Goal: Navigation & Orientation: Find specific page/section

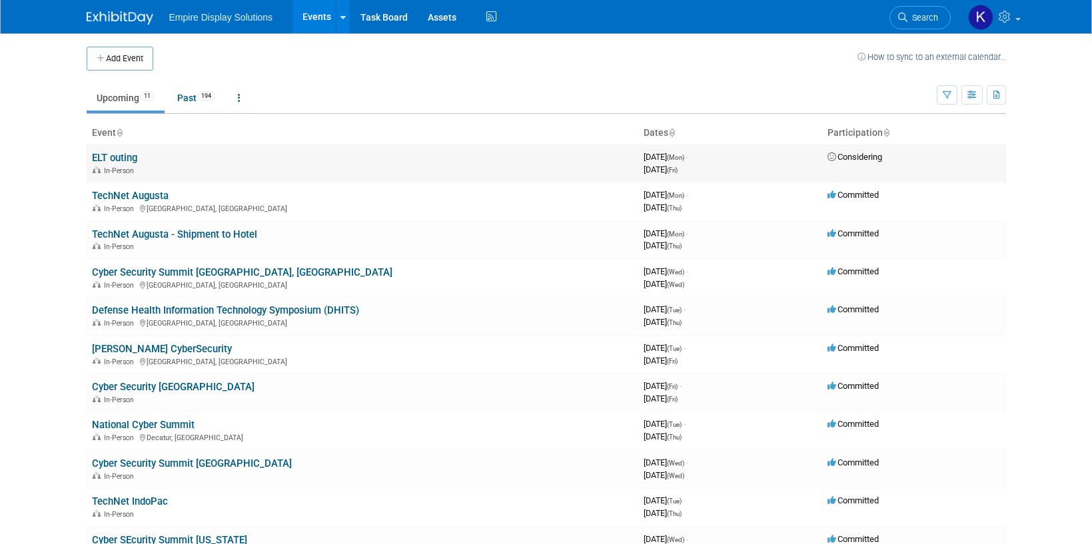
scroll to position [127, 0]
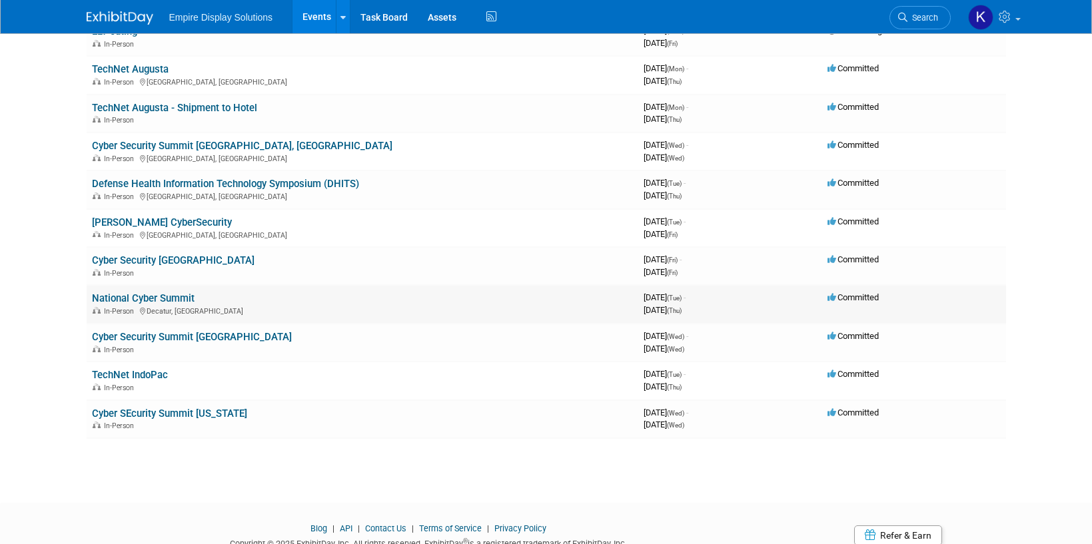
click at [144, 296] on link "National Cyber Summit" at bounding box center [143, 298] width 103 height 12
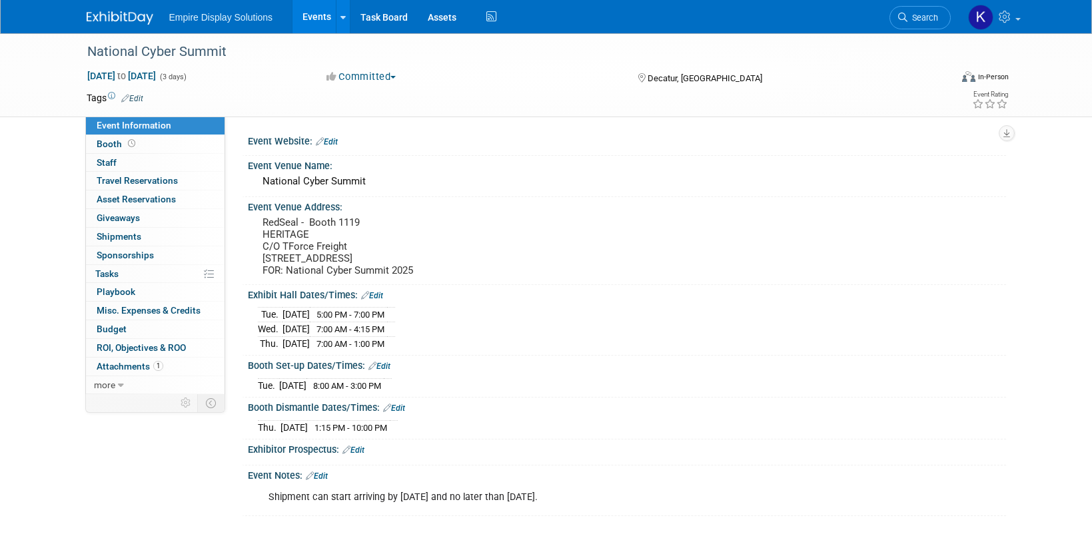
click at [127, 11] on img at bounding box center [120, 17] width 67 height 13
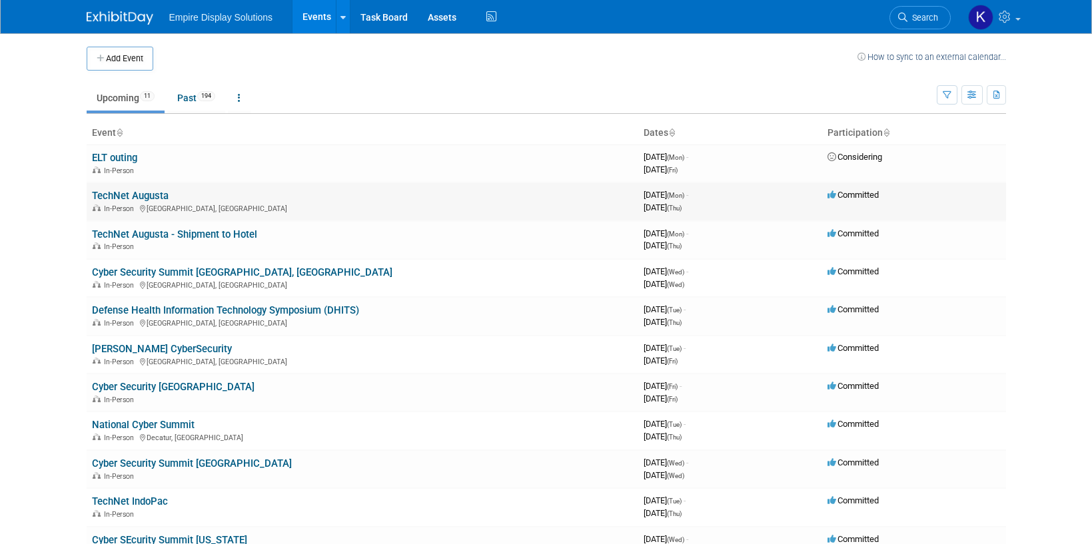
click at [129, 197] on link "TechNet Augusta" at bounding box center [130, 196] width 77 height 12
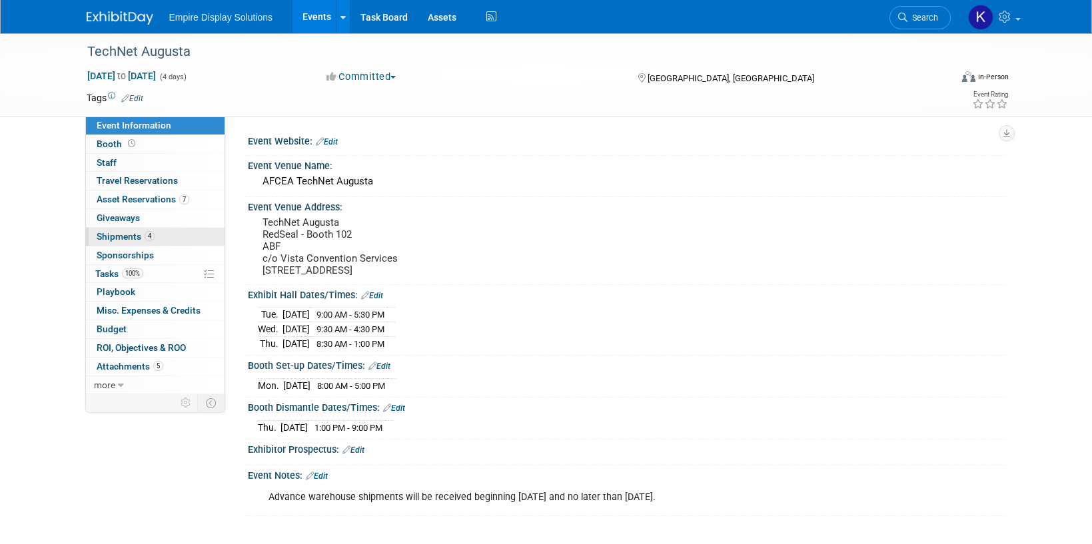
click at [129, 239] on span "Shipments 4" at bounding box center [126, 236] width 58 height 11
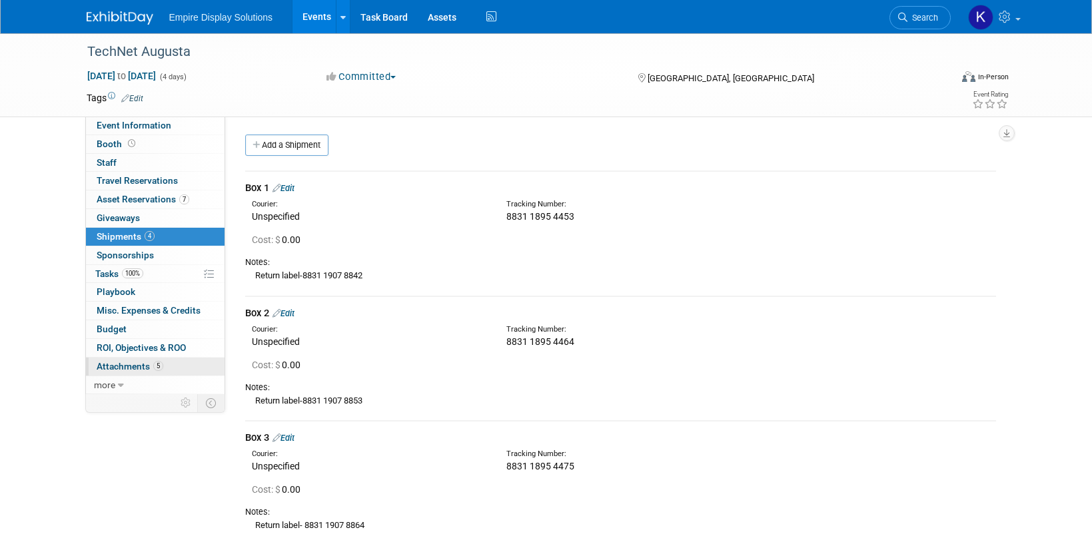
click at [131, 362] on span "Attachments 5" at bounding box center [130, 366] width 67 height 11
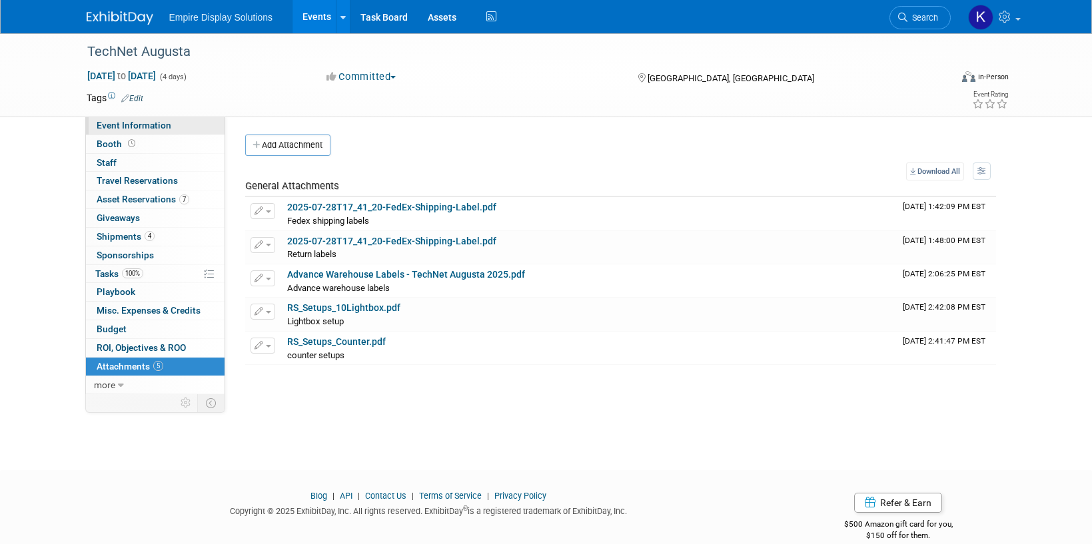
click at [132, 124] on span "Event Information" at bounding box center [134, 125] width 75 height 11
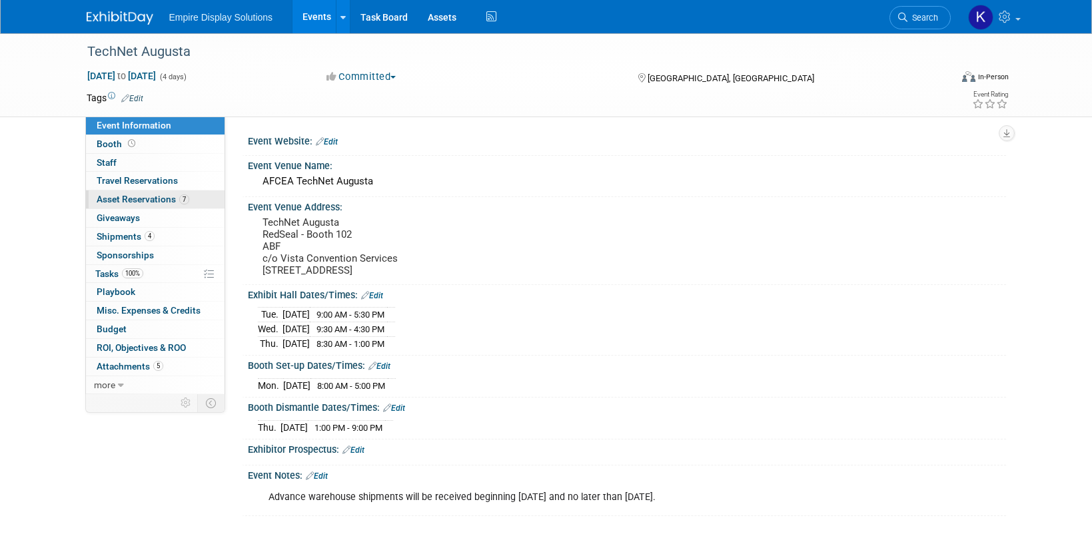
click at [135, 204] on span "Asset Reservations 7" at bounding box center [143, 199] width 93 height 11
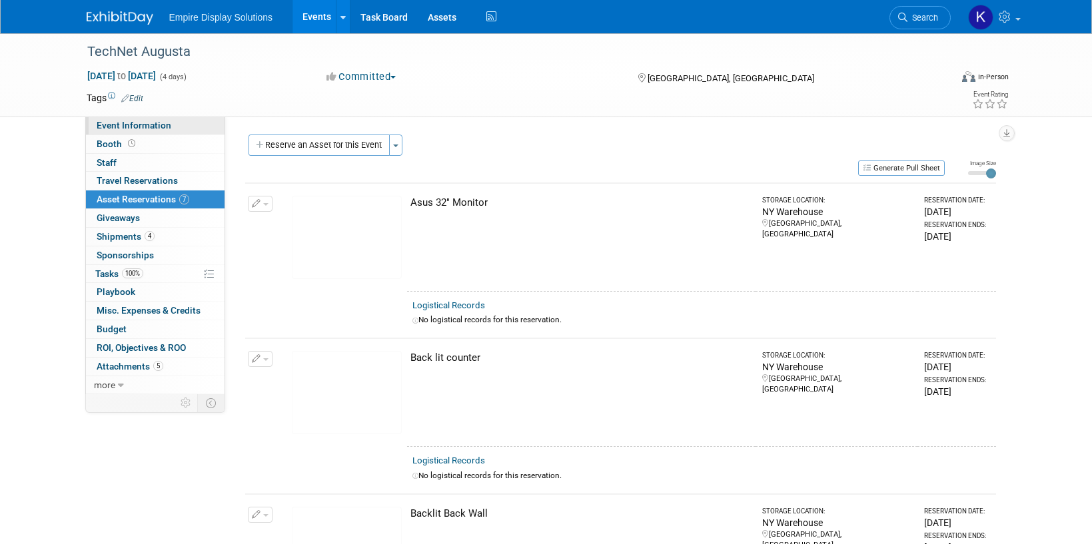
click at [153, 127] on span "Event Information" at bounding box center [134, 125] width 75 height 11
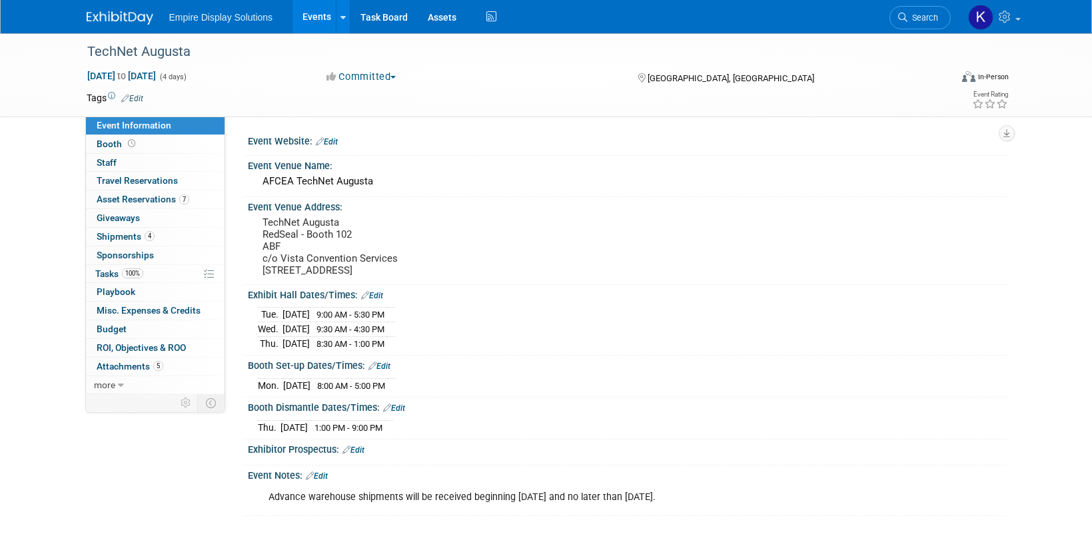
click at [141, 17] on img at bounding box center [120, 17] width 67 height 13
